Goal: Transaction & Acquisition: Purchase product/service

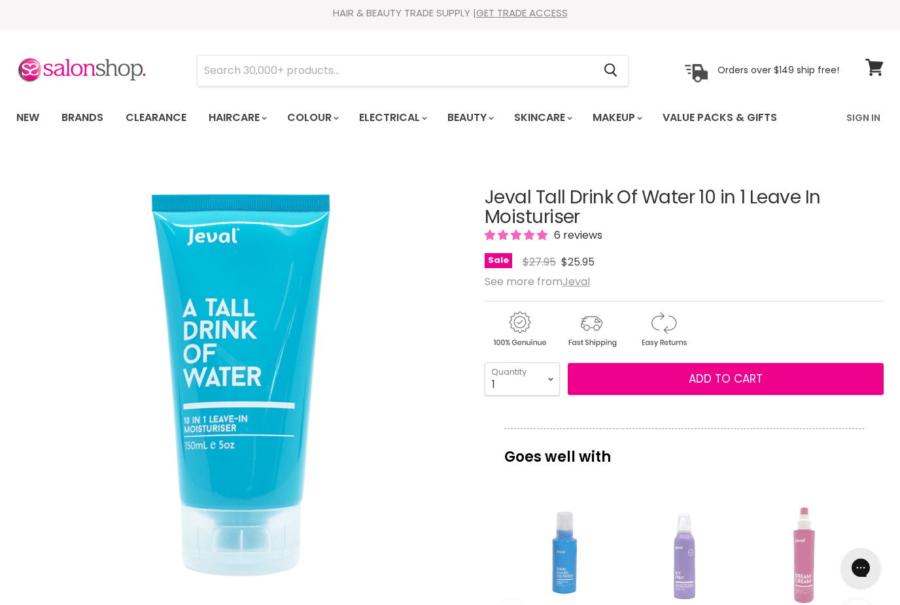
scroll to position [28, 0]
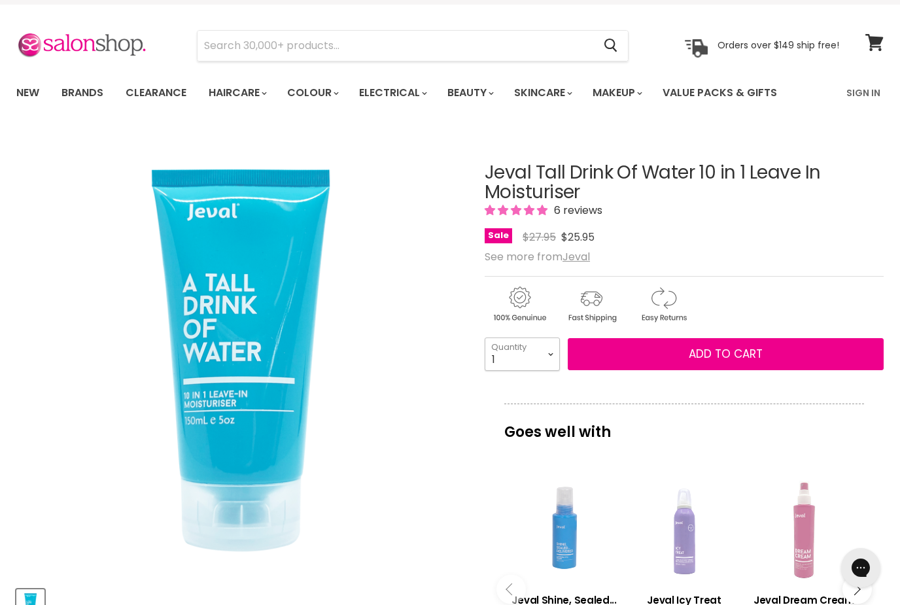
click at [548, 349] on select "1 2 3 4 5 6 7 8 9 10+" at bounding box center [522, 354] width 75 height 33
select select "4"
type input "4"
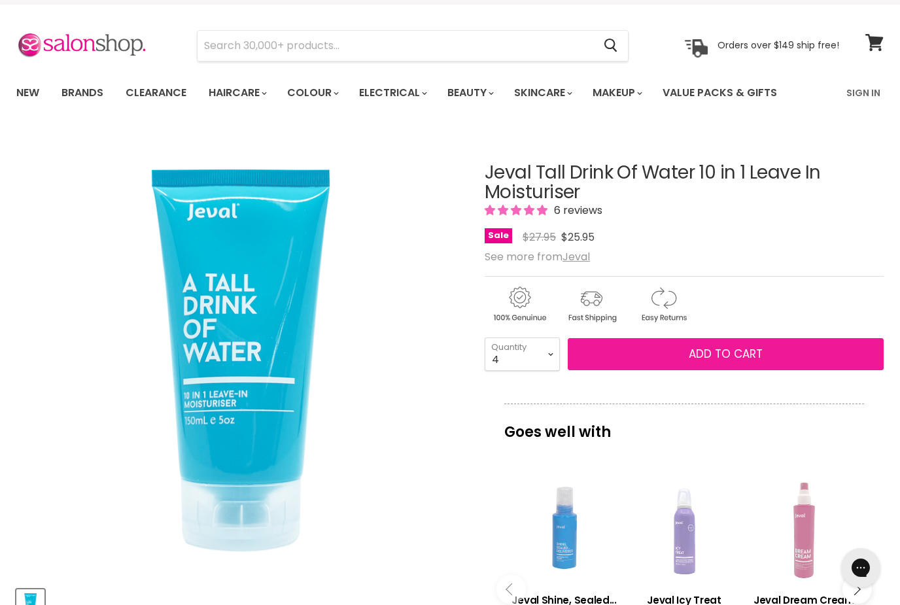
click at [720, 349] on span "Add to cart" at bounding box center [726, 354] width 74 height 16
click at [736, 353] on span "Add to cart" at bounding box center [726, 354] width 74 height 16
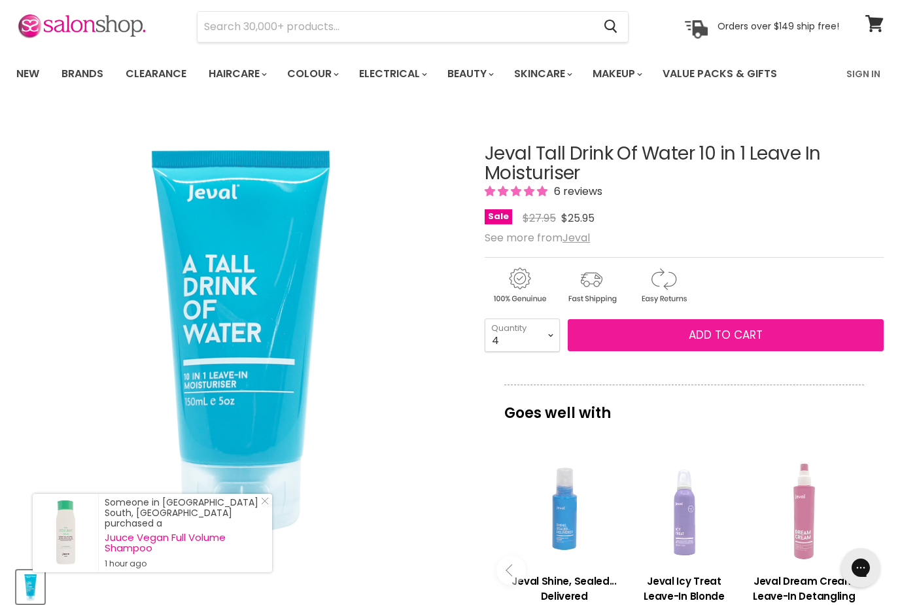
scroll to position [0, 0]
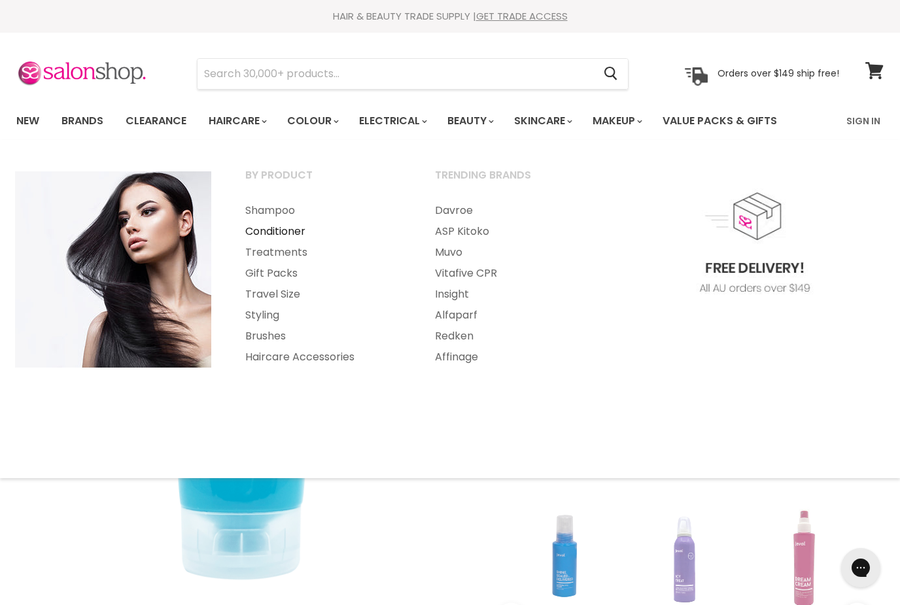
click at [266, 232] on link "Conditioner" at bounding box center [322, 231] width 187 height 21
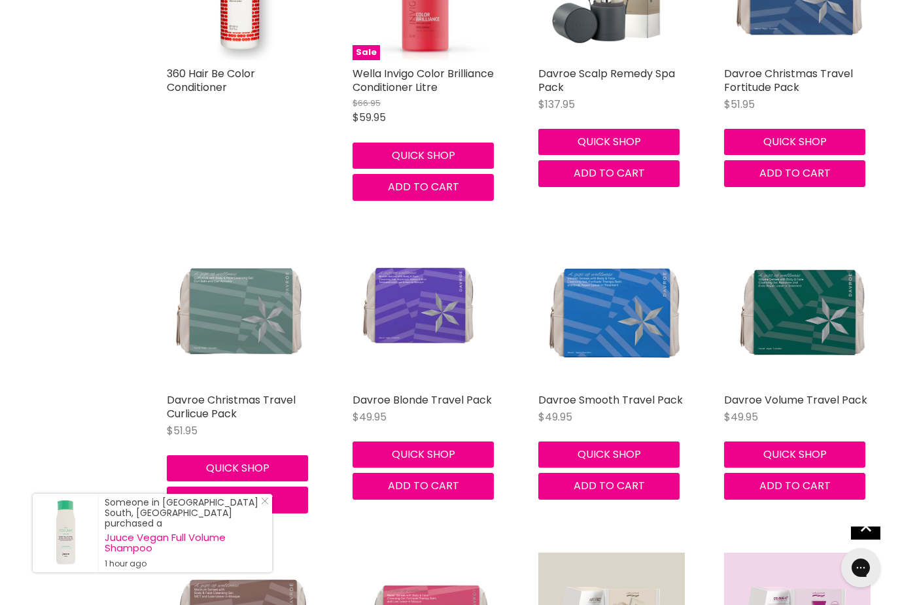
scroll to position [5336, 0]
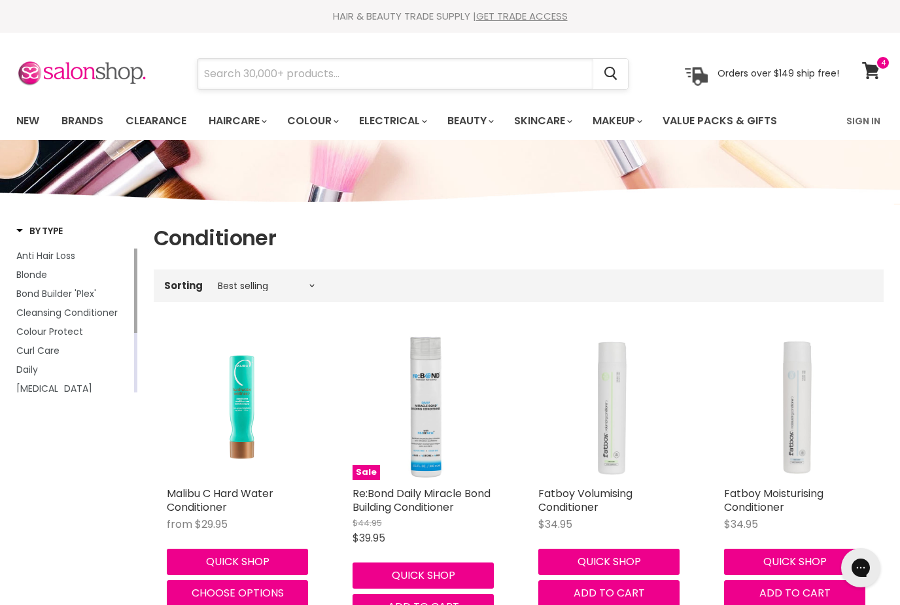
click at [296, 75] on input "Search" at bounding box center [396, 74] width 396 height 30
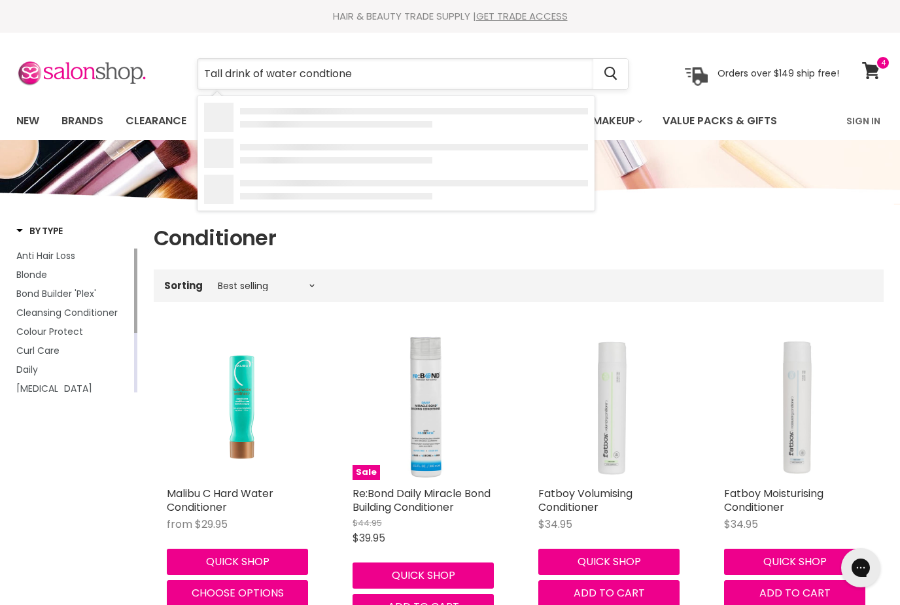
type input "Tall drink of water condtioner"
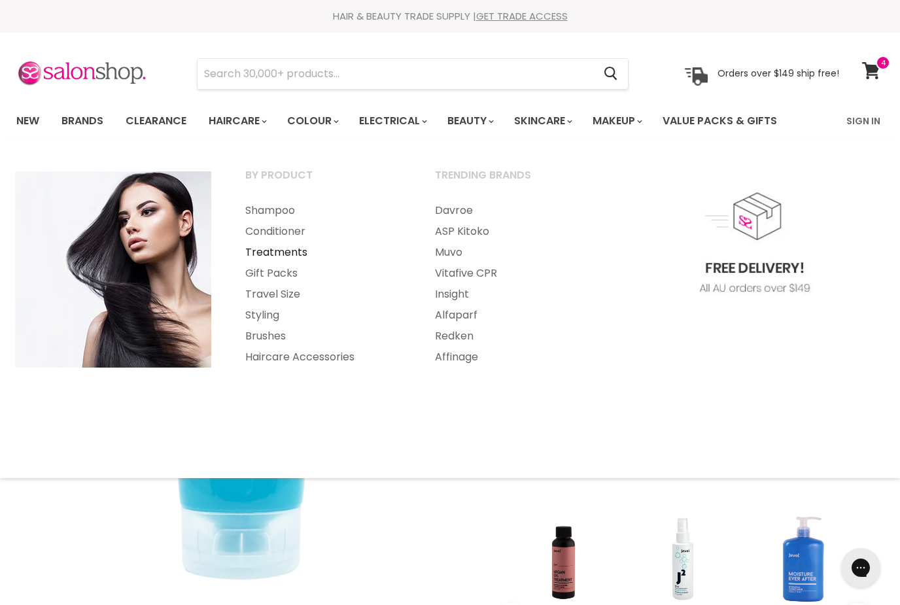
click at [298, 250] on link "Treatments" at bounding box center [322, 252] width 187 height 21
